Goal: Answer question/provide support: Share knowledge or assist other users

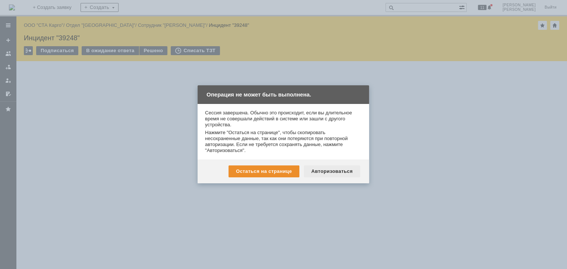
click at [335, 176] on div "Остаться на странице Авторизоваться" at bounding box center [284, 172] width 172 height 24
click at [336, 170] on div "Авторизоваться" at bounding box center [332, 172] width 56 height 12
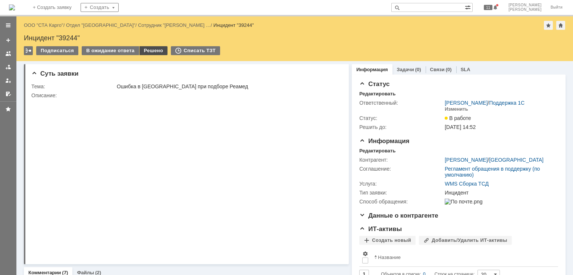
click at [154, 47] on div "Решено" at bounding box center [154, 50] width 28 height 9
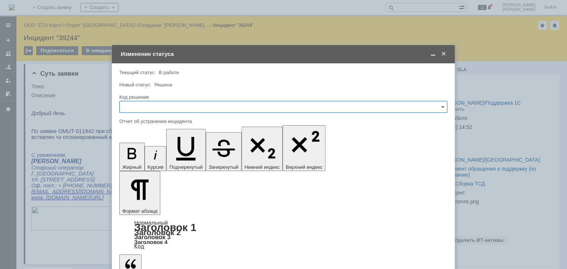
click at [168, 109] on input "text" at bounding box center [283, 107] width 328 height 12
click at [150, 202] on div "Решено" at bounding box center [284, 207] width 328 height 12
type input "Решено"
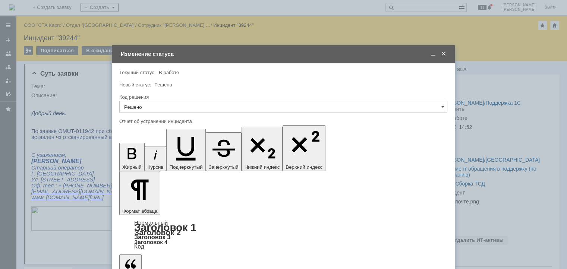
copy div "​Исправлено расширением"
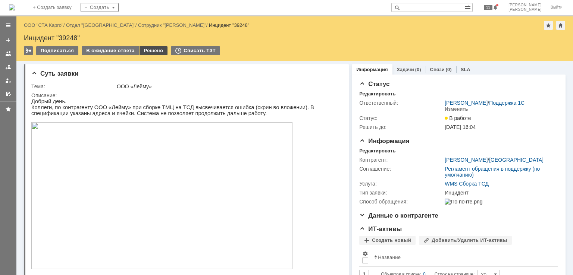
click at [152, 48] on div "Решено" at bounding box center [154, 50] width 28 height 9
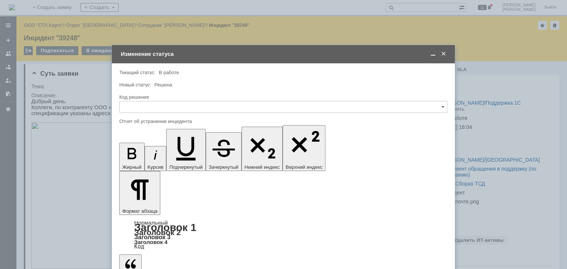
click at [170, 107] on input "text" at bounding box center [283, 107] width 328 height 12
drag, startPoint x: 143, startPoint y: 206, endPoint x: 146, endPoint y: 197, distance: 9.7
click at [143, 206] on span "Решено" at bounding box center [283, 207] width 319 height 6
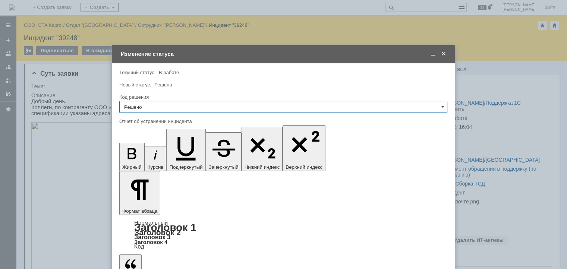
type input "Решено"
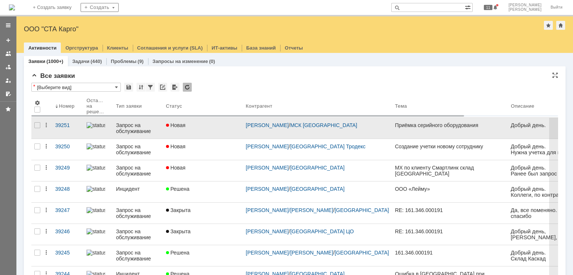
click at [213, 127] on div "Новая" at bounding box center [203, 125] width 74 height 6
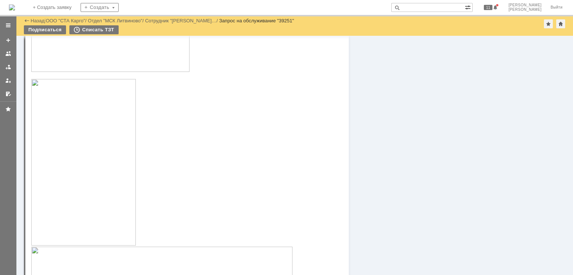
scroll to position [333, 0]
click at [95, 183] on img at bounding box center [83, 199] width 104 height 167
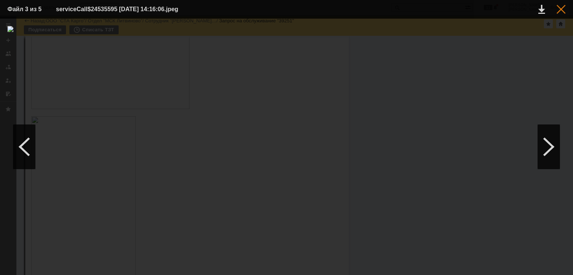
click at [561, 10] on div at bounding box center [561, 9] width 9 height 9
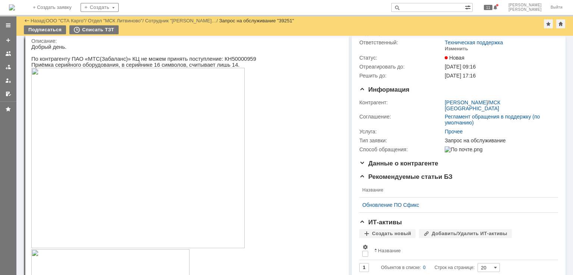
scroll to position [0, 0]
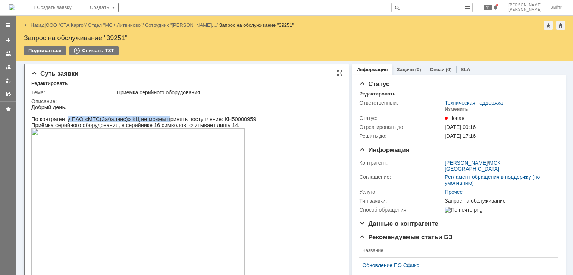
drag, startPoint x: 64, startPoint y: 119, endPoint x: 155, endPoint y: 119, distance: 91.0
click at [155, 119] on p "По контрагенту ПАО «МТС(Забаланс)» КЦ не можем принять поступление: КН50000959" at bounding box center [161, 119] width 261 height 6
click at [215, 122] on p "По контрагенту ПАО «МТС(Забаланс)» КЦ не можем принять поступление: КН50000959" at bounding box center [161, 119] width 261 height 6
drag, startPoint x: 125, startPoint y: 127, endPoint x: 160, endPoint y: 127, distance: 34.7
click at [160, 127] on p "Приёмка серийного оборудования, в серийнике 16 символов, считывает лишь 14." at bounding box center [161, 125] width 261 height 6
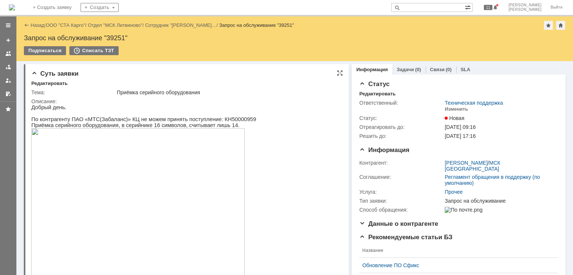
click at [193, 127] on p "Приёмка серийного оборудования, в серийнике 16 символов, считывает лишь 14." at bounding box center [161, 125] width 261 height 6
click at [454, 110] on div "Изменить" at bounding box center [457, 109] width 24 height 6
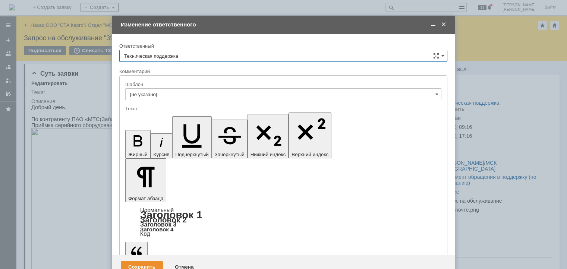
click at [219, 56] on input "Техническая поддержка" at bounding box center [283, 56] width 328 height 12
click at [159, 90] on div "[PERSON_NAME]" at bounding box center [284, 94] width 328 height 12
type input "[PERSON_NAME]"
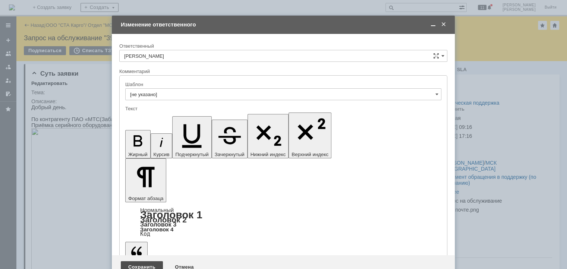
click at [144, 261] on div "Сохранить" at bounding box center [142, 267] width 42 height 12
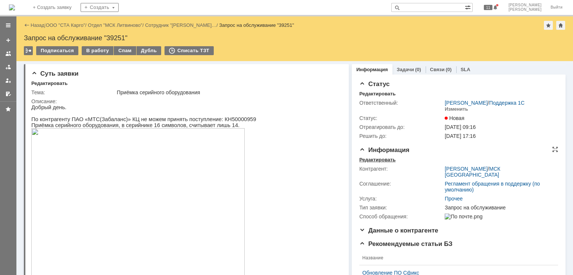
click at [367, 158] on div "Редактировать" at bounding box center [377, 160] width 36 height 6
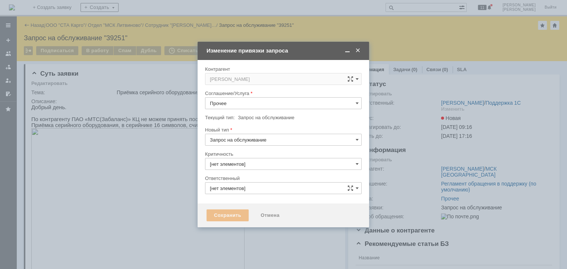
type input "3. Низкая"
type input "[PERSON_NAME]"
type input "[не указано]"
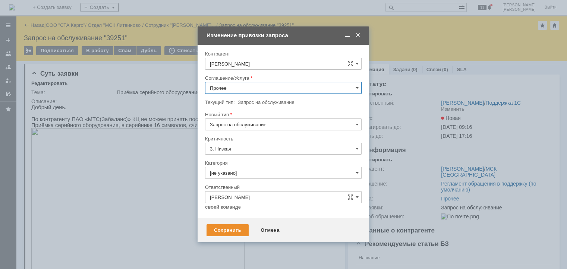
click at [242, 83] on input "Прочее" at bounding box center [283, 88] width 157 height 12
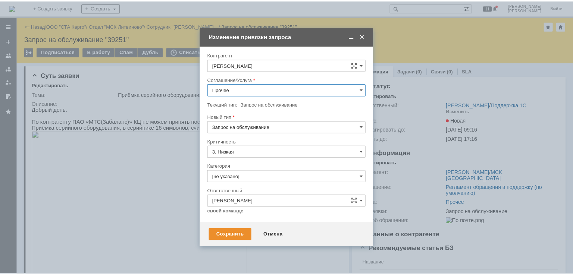
scroll to position [179, 0]
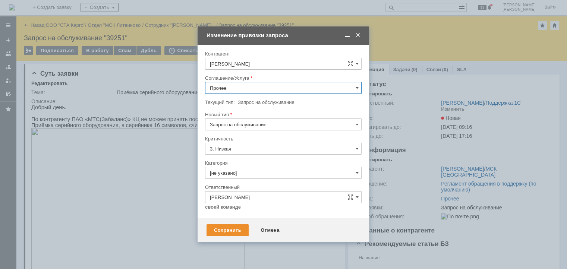
click at [256, 178] on span "WMS Приёмка ТСД" at bounding box center [283, 181] width 147 height 6
type input "WMS Приёмка ТСД"
click at [229, 232] on div "Сохранить" at bounding box center [228, 231] width 42 height 12
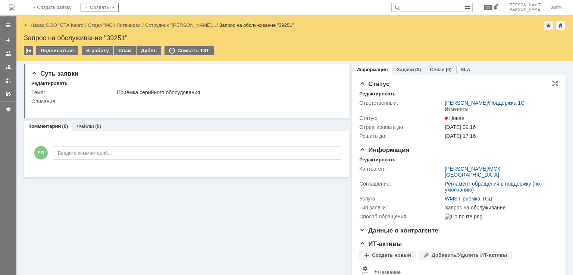
scroll to position [0, 0]
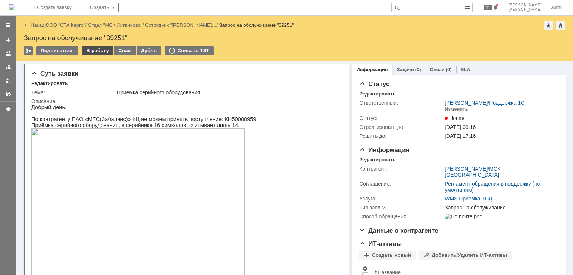
click at [97, 53] on div "В работу" at bounding box center [98, 50] width 32 height 9
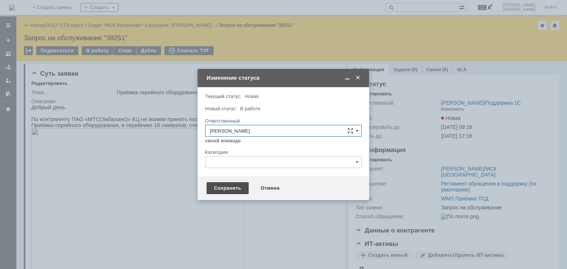
click at [226, 188] on div "Сохранить" at bounding box center [228, 188] width 42 height 12
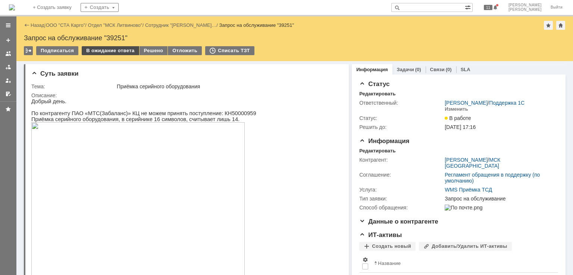
click at [116, 48] on div "В ожидание ответа" at bounding box center [110, 50] width 57 height 9
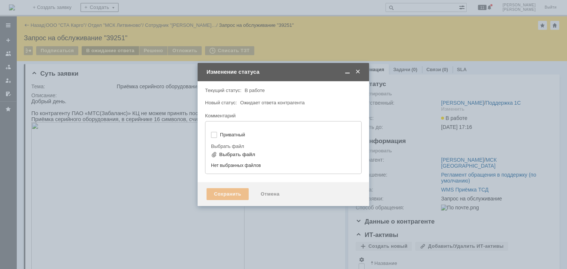
type input "[не указано]"
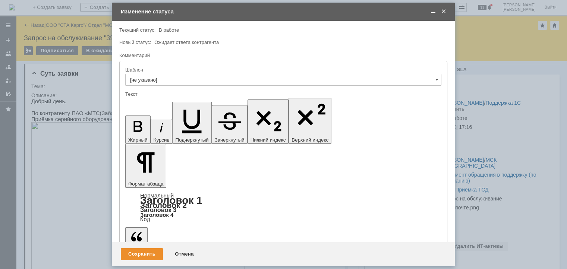
scroll to position [72, 2]
drag, startPoint x: 154, startPoint y: 2113, endPoint x: 132, endPoint y: 2108, distance: 22.9
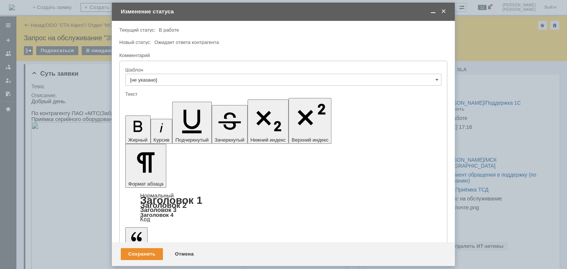
scroll to position [66, 2]
copy div "000000050"
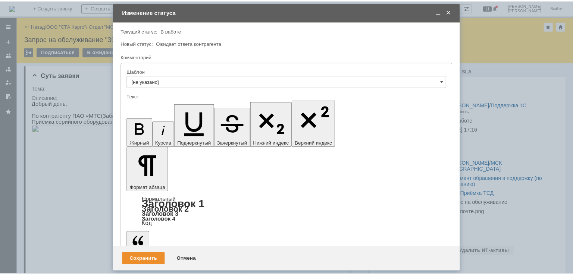
scroll to position [59, 2]
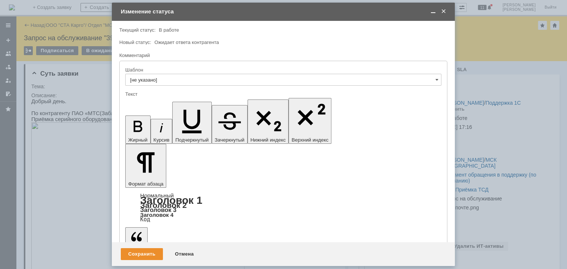
click at [130, 252] on div "Сохранить" at bounding box center [142, 254] width 42 height 12
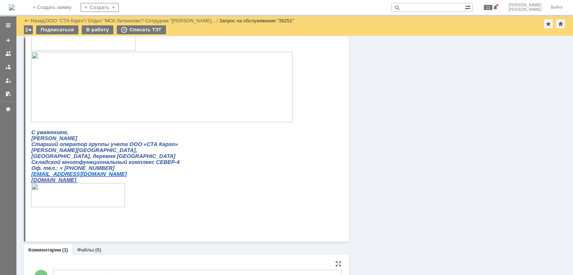
scroll to position [476, 0]
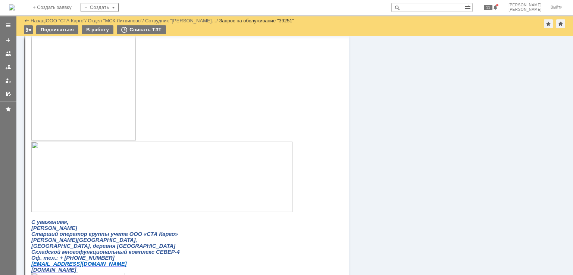
click at [94, 110] on img at bounding box center [83, 57] width 104 height 167
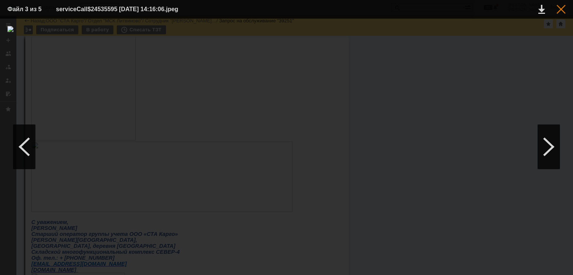
click at [557, 9] on div at bounding box center [561, 9] width 9 height 9
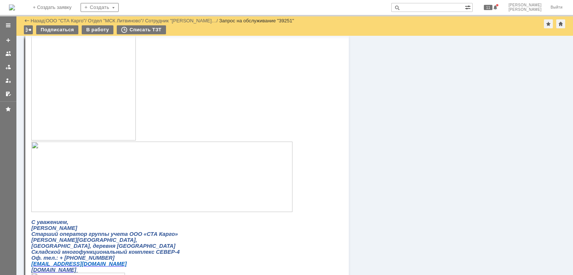
click at [98, 182] on img at bounding box center [161, 177] width 261 height 71
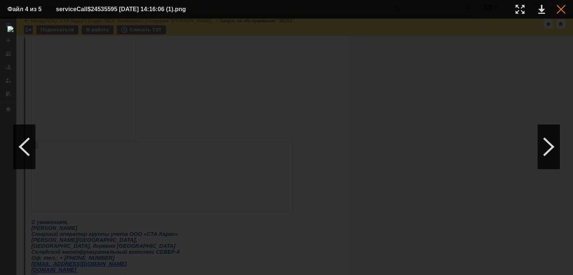
click at [561, 5] on div at bounding box center [561, 9] width 9 height 9
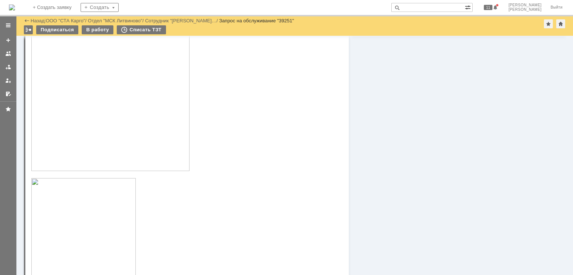
scroll to position [252, 0]
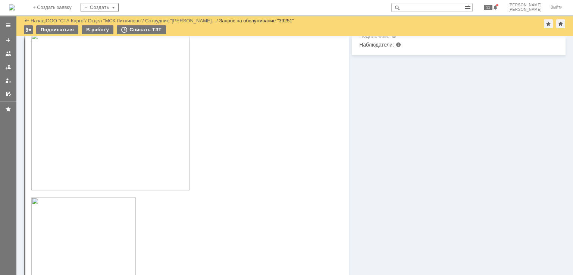
click at [104, 112] on img at bounding box center [110, 111] width 158 height 158
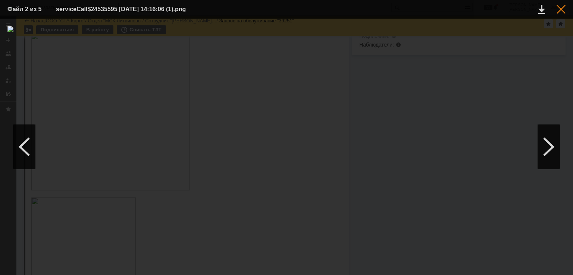
click at [560, 5] on div at bounding box center [561, 9] width 9 height 9
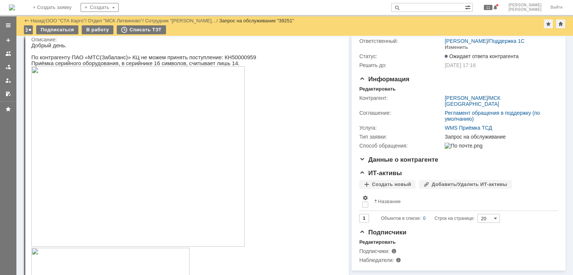
scroll to position [0, 0]
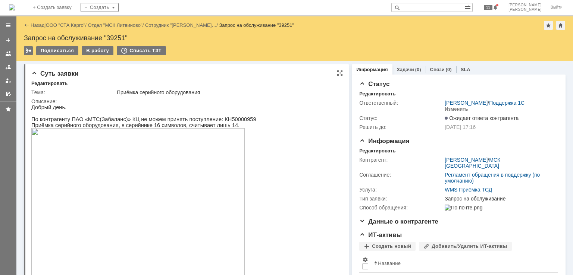
click at [180, 191] on img at bounding box center [137, 218] width 213 height 181
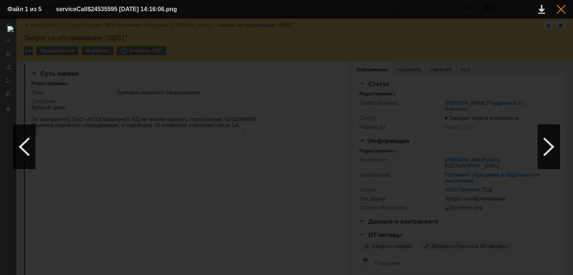
click at [562, 8] on div at bounding box center [561, 9] width 9 height 9
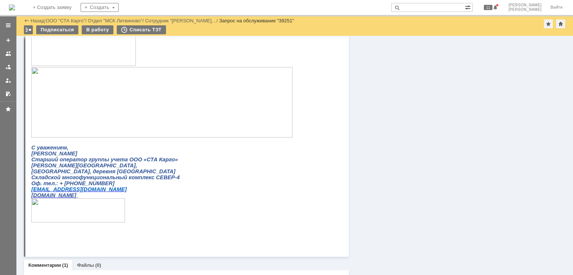
scroll to position [700, 0]
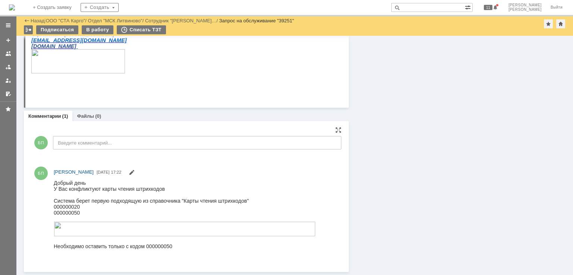
click at [100, 153] on div "БП Введите комментарий..." at bounding box center [186, 143] width 310 height 35
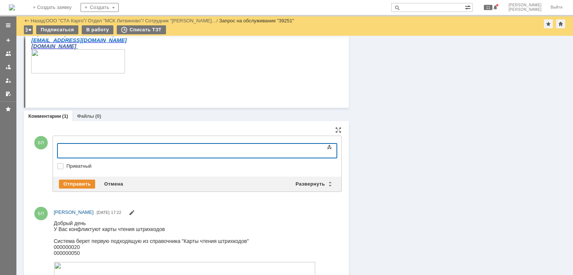
scroll to position [739, 0]
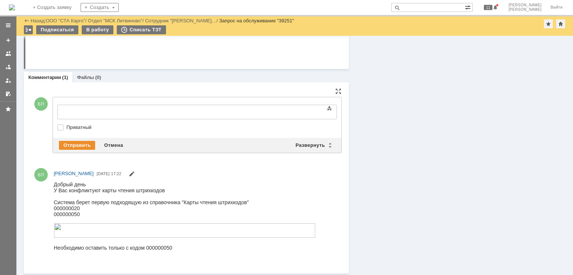
click at [73, 214] on div "000000050" at bounding box center [185, 214] width 262 height 6
click at [73, 209] on div "000000020" at bounding box center [185, 208] width 262 height 6
copy div "000000020"
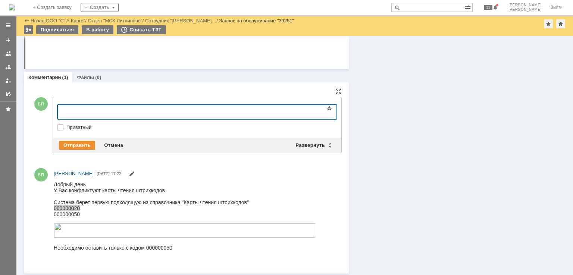
click at [109, 112] on div at bounding box center [118, 111] width 106 height 6
click at [151, 114] on span "000000020, считаывается 16 символов" at bounding box center [108, 120] width 86 height 12
click at [171, 112] on div "Пометил на удаление карту чтения 000000020, считывается 16 символов" at bounding box center [118, 117] width 106 height 18
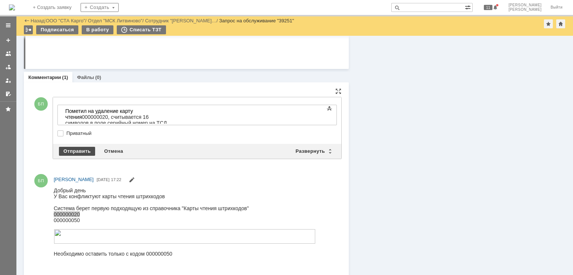
click at [80, 147] on div "Отправить" at bounding box center [77, 151] width 36 height 9
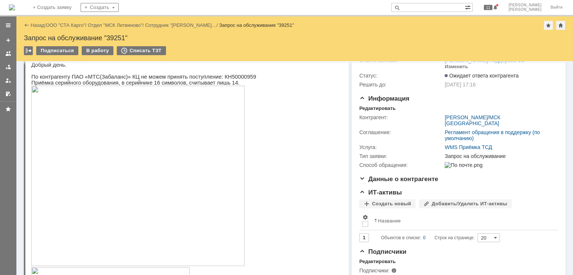
scroll to position [75, 0]
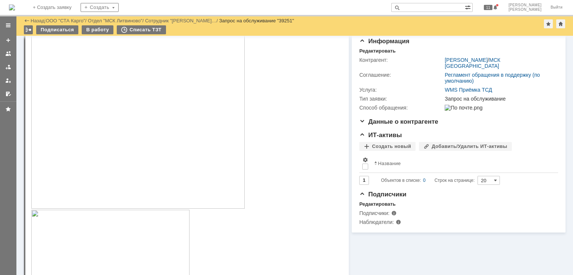
click at [176, 151] on img at bounding box center [137, 118] width 213 height 181
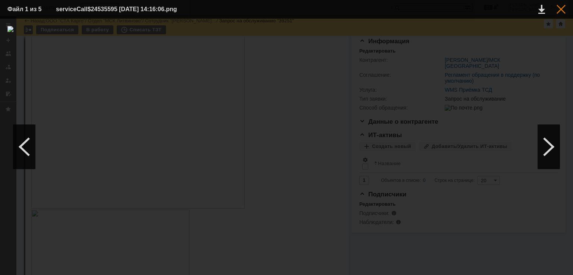
click at [560, 13] on div at bounding box center [561, 9] width 9 height 9
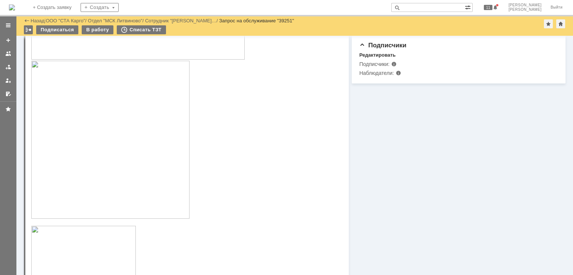
scroll to position [410, 0]
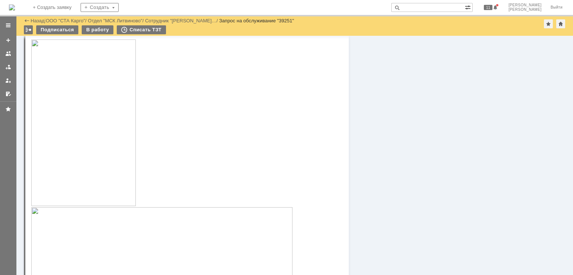
click at [104, 142] on img at bounding box center [83, 123] width 104 height 167
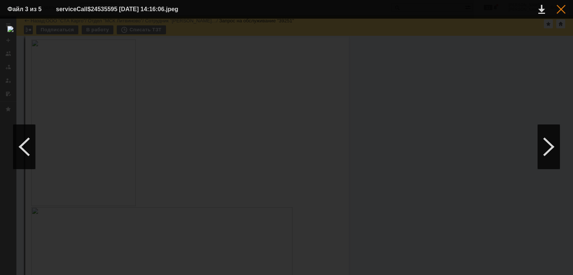
click at [558, 9] on div at bounding box center [561, 9] width 9 height 9
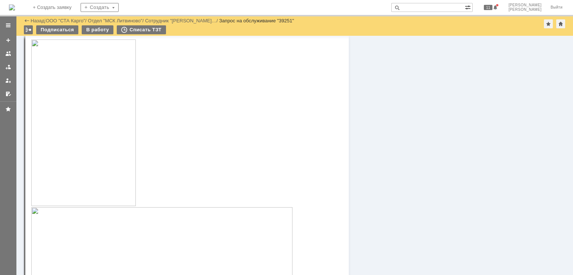
click at [97, 165] on img at bounding box center [83, 123] width 104 height 167
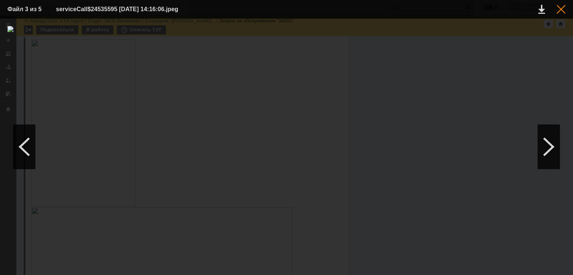
click at [562, 12] on div at bounding box center [561, 9] width 9 height 9
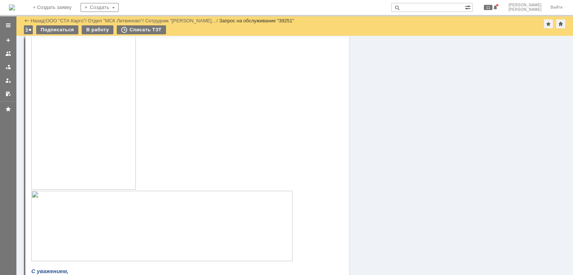
scroll to position [397, 0]
click at [96, 179] on img at bounding box center [83, 136] width 104 height 167
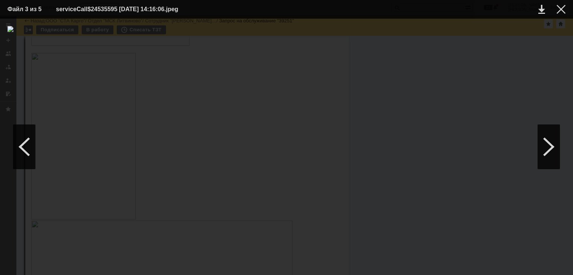
click at [560, 15] on table "Файл 3 из 5 serviceCall$24535595 15.08.2025 14:16:06.jpeg" at bounding box center [286, 9] width 573 height 19
drag, startPoint x: 560, startPoint y: 10, endPoint x: 555, endPoint y: 12, distance: 4.8
click at [560, 10] on div at bounding box center [561, 9] width 9 height 9
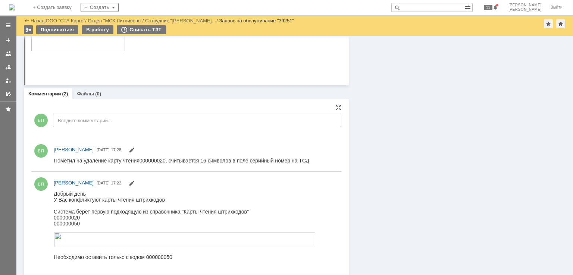
scroll to position [733, 0]
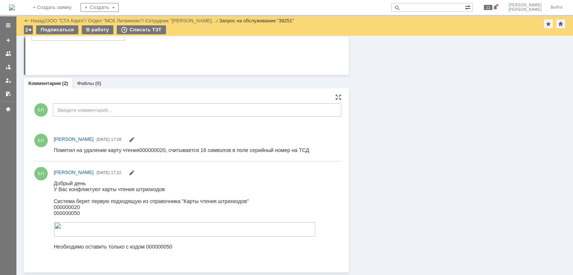
click at [86, 117] on div "БП Введите комментарий..." at bounding box center [186, 111] width 310 height 35
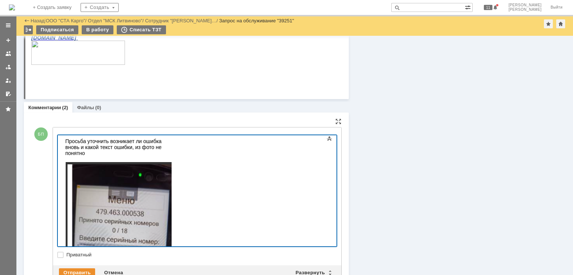
scroll to position [695, 0]
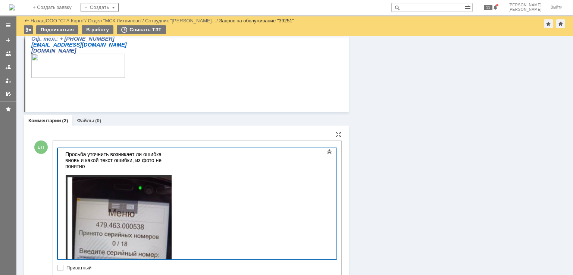
click at [171, 169] on div at bounding box center [118, 172] width 106 height 6
click at [171, 155] on div "Просьба уточнить возникает ли ошибка вновь и какой текст ошибки, из фото не пон…" at bounding box center [118, 160] width 106 height 18
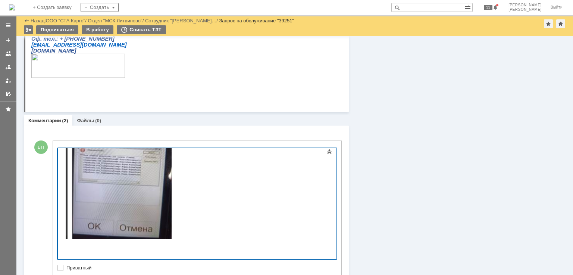
scroll to position [807, 0]
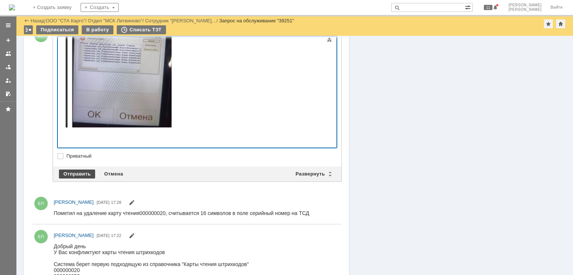
click at [82, 175] on div "Отправить" at bounding box center [77, 174] width 36 height 9
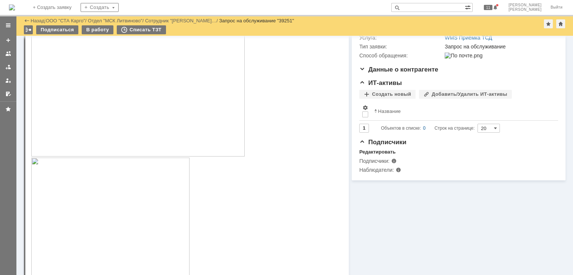
scroll to position [187, 0]
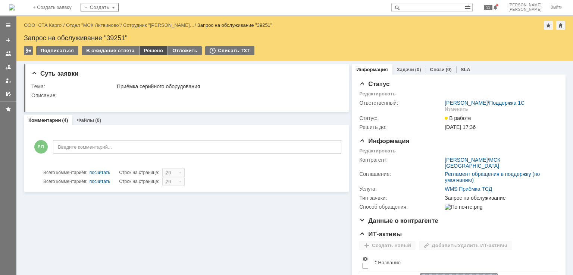
click at [154, 50] on div "Решено" at bounding box center [154, 50] width 28 height 9
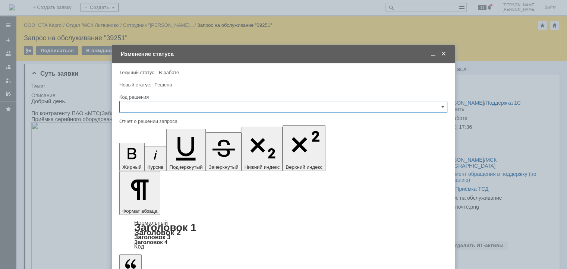
click at [160, 106] on input "text" at bounding box center [283, 107] width 328 height 12
click at [141, 207] on span "Решено" at bounding box center [283, 207] width 319 height 6
type input "Решено"
